Goal: Information Seeking & Learning: Learn about a topic

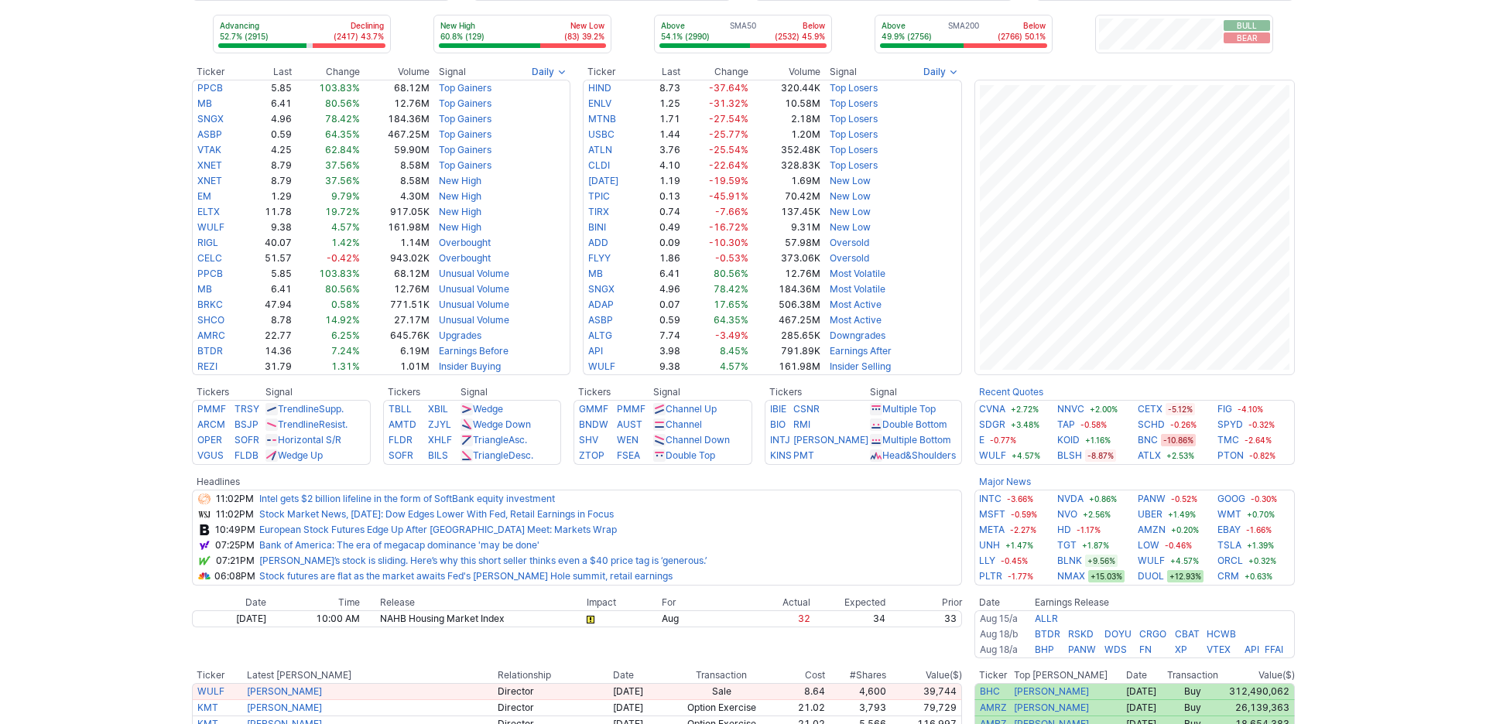
scroll to position [75, 0]
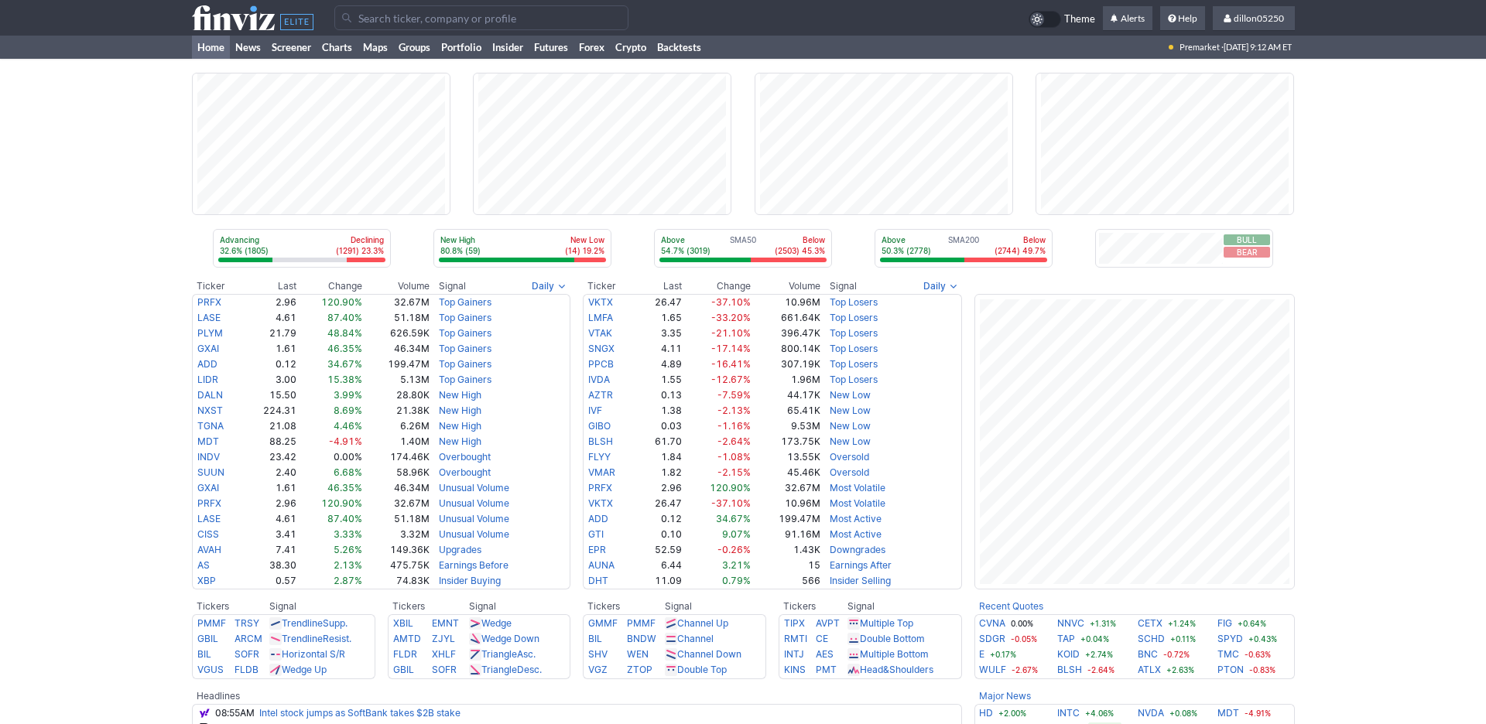
click at [404, 20] on input "Search" at bounding box center [481, 17] width 294 height 25
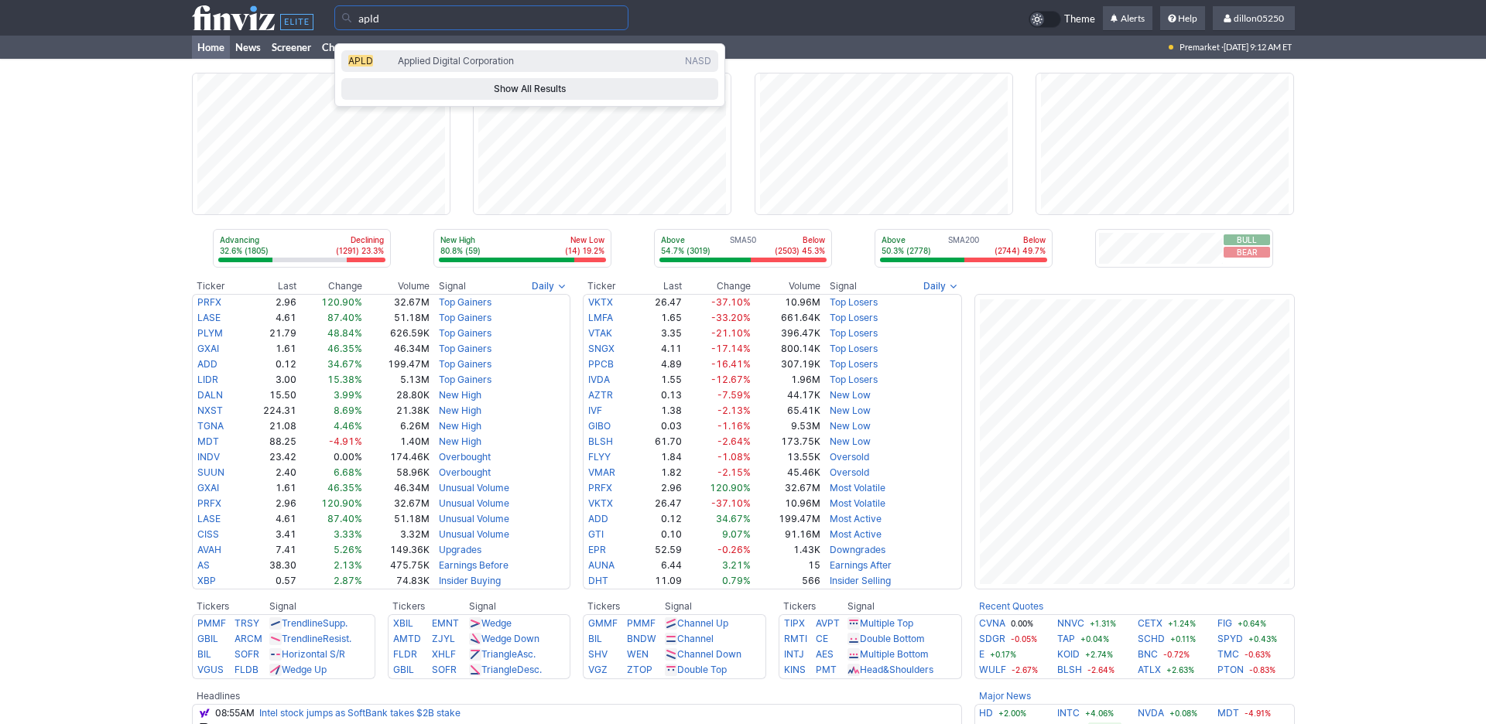
click at [368, 61] on span "APLD" at bounding box center [360, 61] width 25 height 12
type input "APLD"
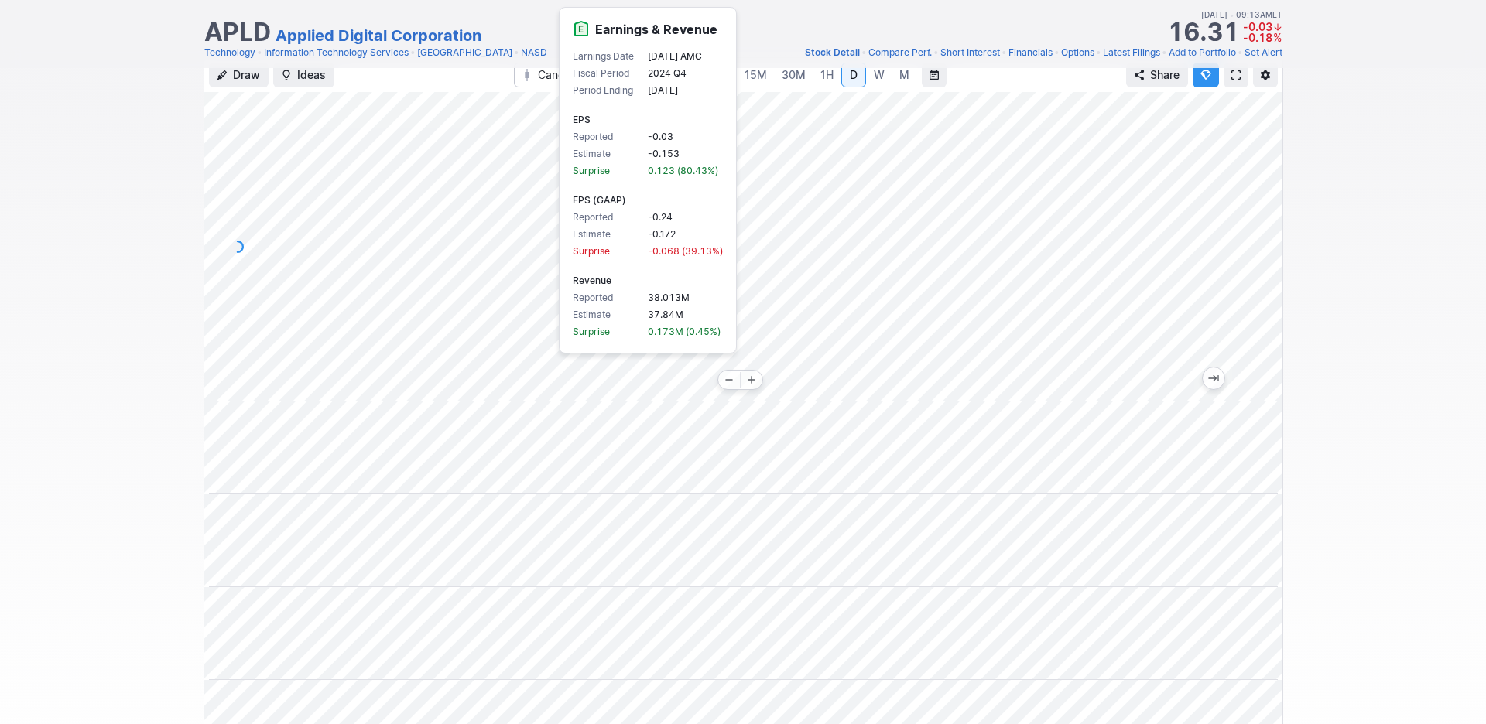
scroll to position [0, 94]
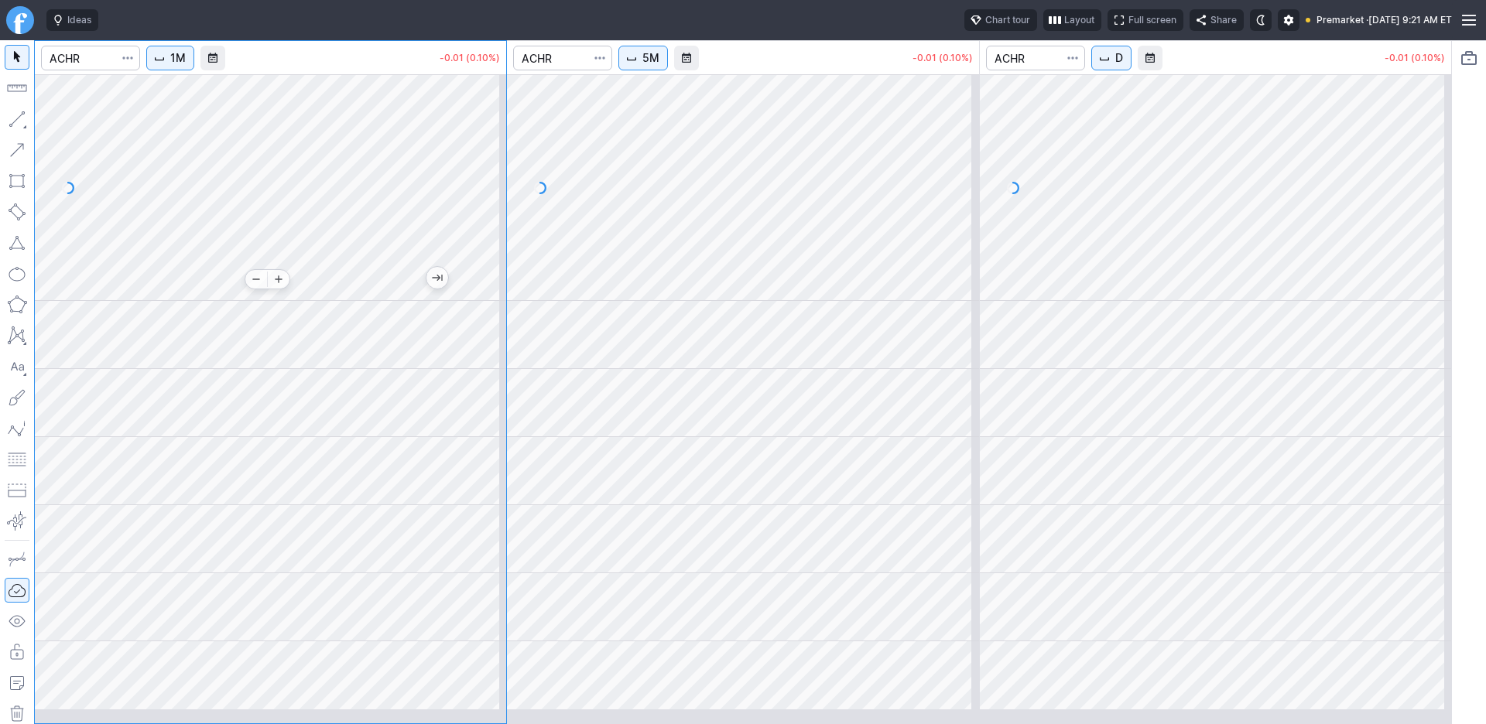
click at [286, 291] on div at bounding box center [270, 187] width 471 height 227
click at [1121, 301] on div at bounding box center [1215, 187] width 471 height 227
click at [1289, 283] on div at bounding box center [1215, 187] width 471 height 227
